Goal: Find specific fact: Find specific fact

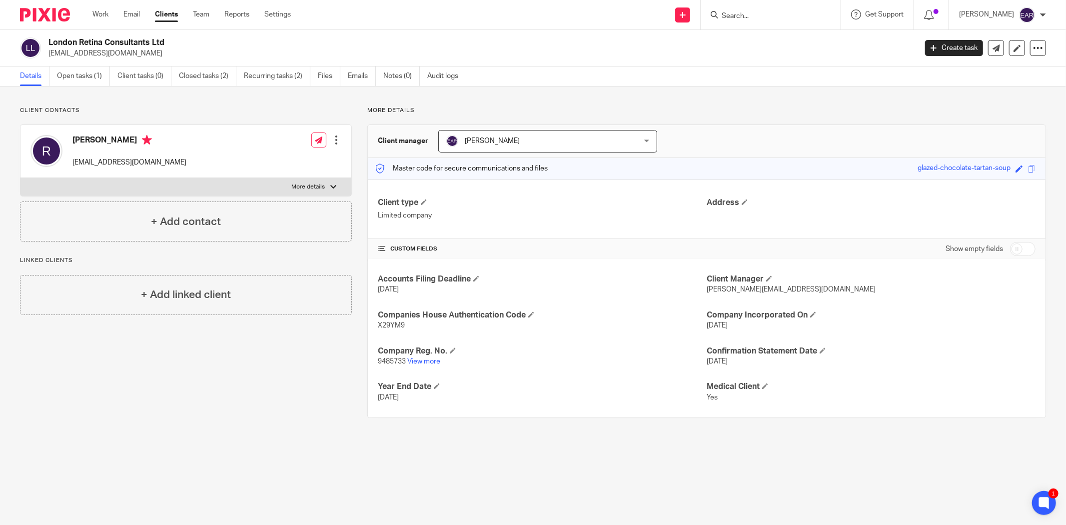
click at [740, 16] on input "Search" at bounding box center [765, 16] width 90 height 9
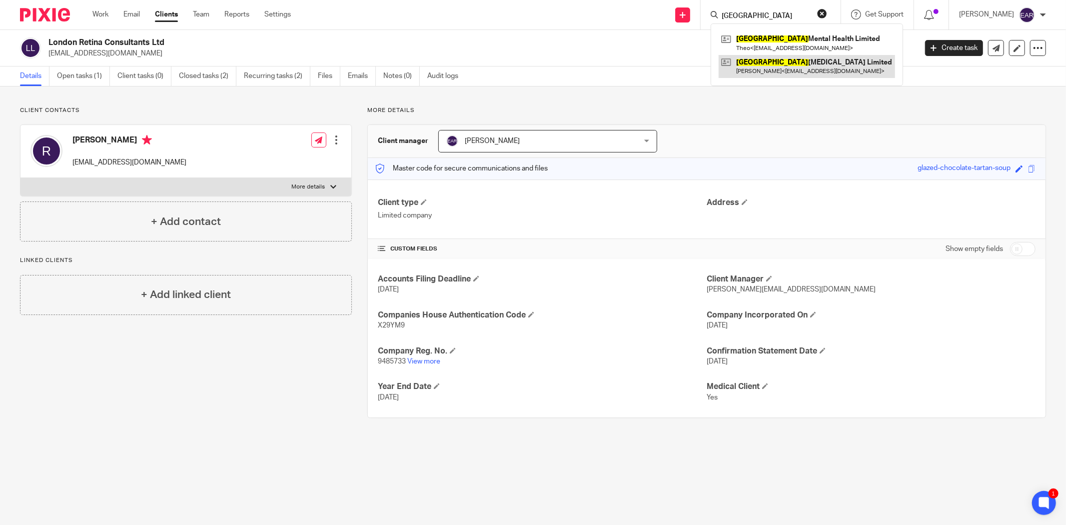
type input "[GEOGRAPHIC_DATA]"
click at [753, 66] on link at bounding box center [806, 66] width 176 height 23
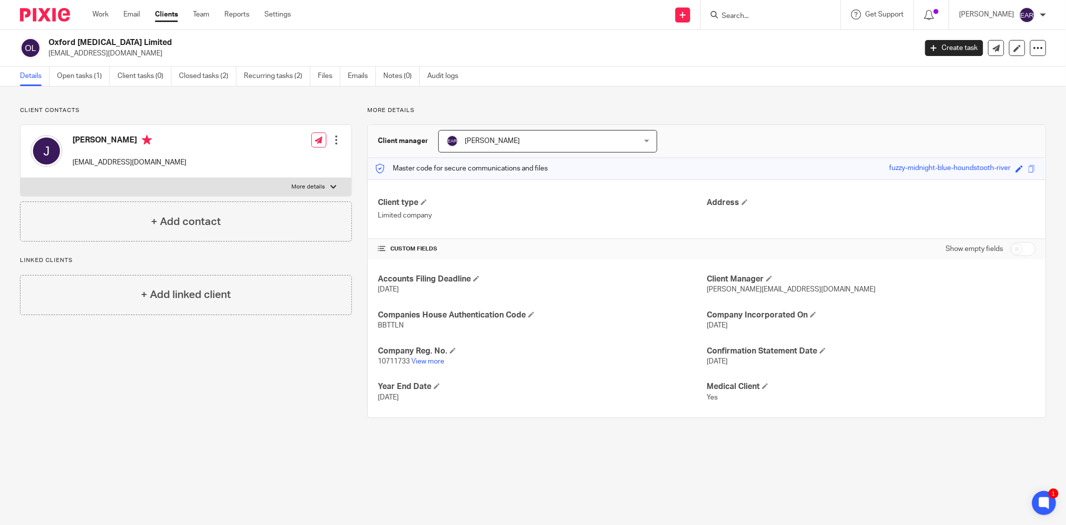
click at [388, 322] on span "BBTTLN" at bounding box center [391, 325] width 26 height 7
copy span "BBTTLN"
click at [385, 360] on span "10711733" at bounding box center [394, 361] width 32 height 7
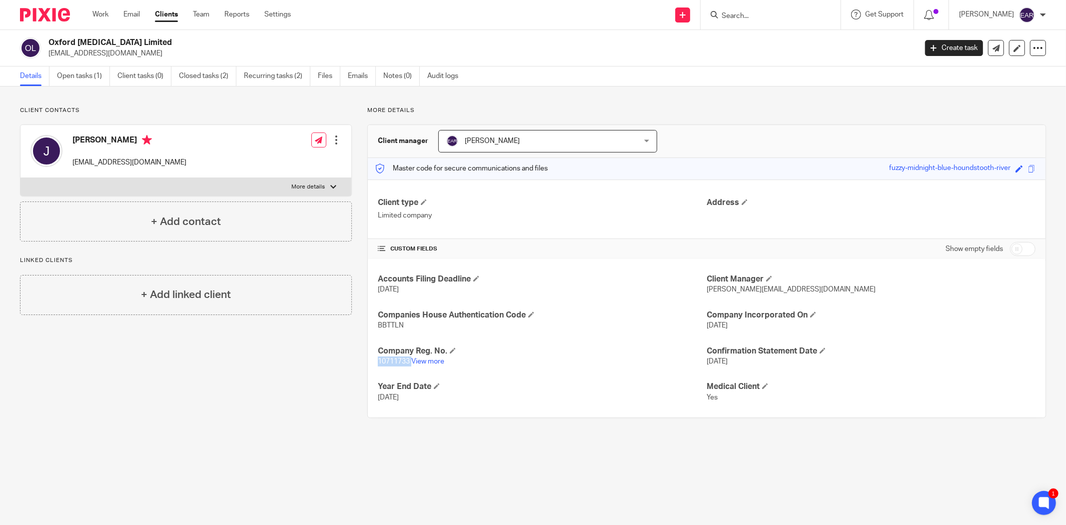
copy p "10711733"
